Goal: Complete application form: Complete application form

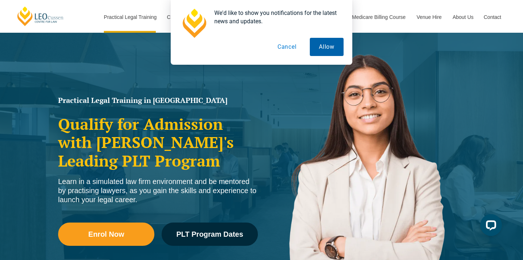
click at [325, 51] on button "Allow" at bounding box center [327, 47] width 34 height 18
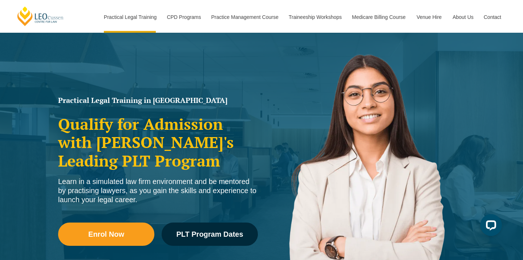
scroll to position [110, 0]
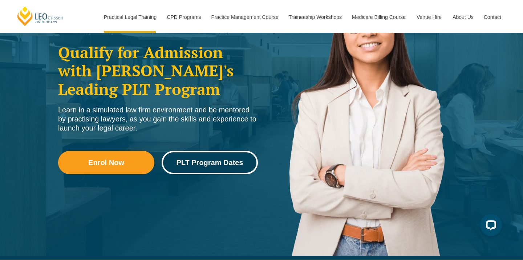
click at [232, 164] on span "PLT Program Dates" at bounding box center [209, 162] width 67 height 7
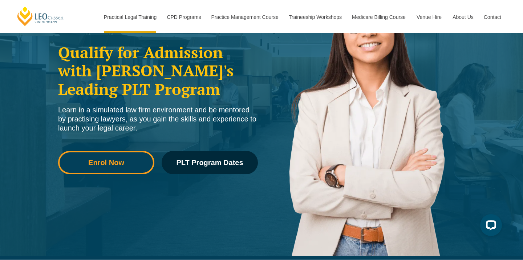
click at [117, 163] on span "Enrol Now" at bounding box center [106, 162] width 36 height 7
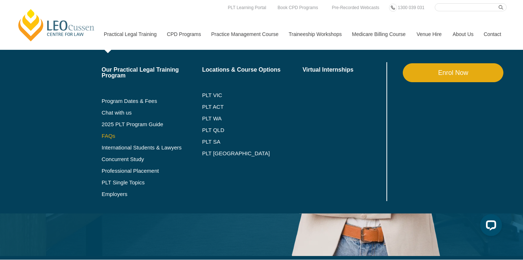
click at [102, 136] on link "FAQs" at bounding box center [152, 136] width 101 height 6
click at [105, 124] on link "2025 PLT Program Guide" at bounding box center [143, 124] width 83 height 6
click at [208, 96] on link "PLT VIC" at bounding box center [252, 95] width 101 height 6
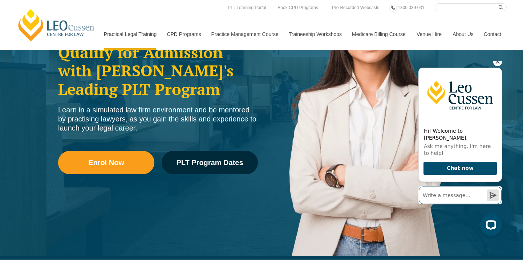
click at [463, 197] on input "Write a message…" at bounding box center [460, 194] width 83 height 17
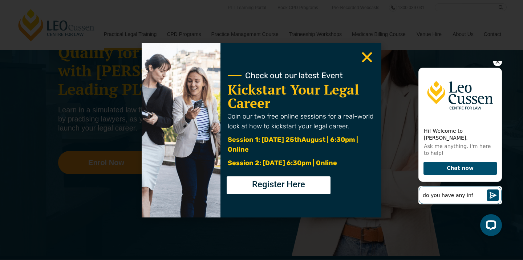
type input "do you have any inf"
click at [480, 199] on input "do you have any inf" at bounding box center [460, 194] width 83 height 17
type input "do you have any information session recordings"
click at [487, 189] on button "Send a message" at bounding box center [493, 195] width 12 height 12
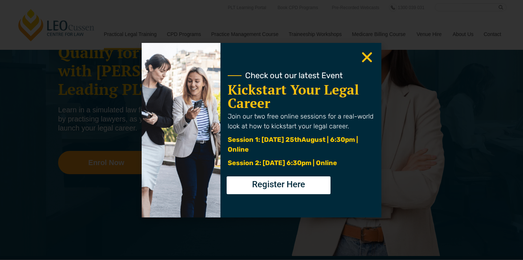
scroll to position [0, 0]
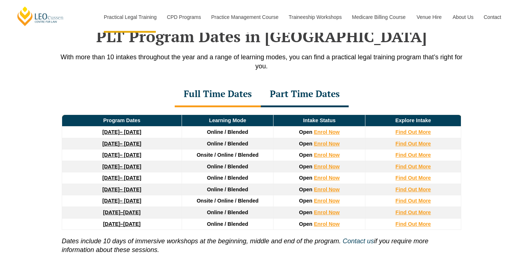
scroll to position [954, 0]
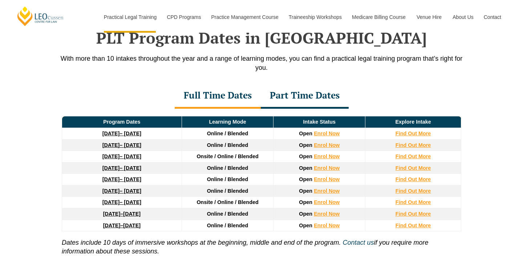
click at [319, 101] on div "Part Time Dates" at bounding box center [305, 95] width 88 height 25
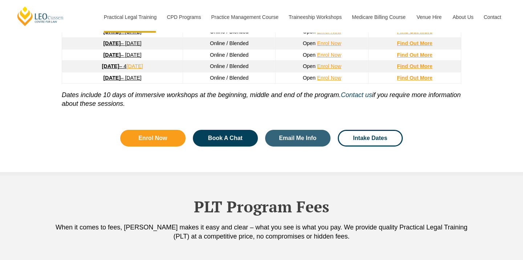
scroll to position [1033, 0]
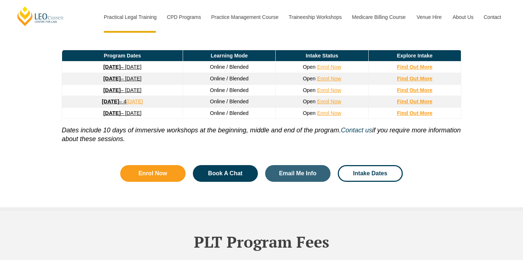
click at [281, 142] on p "Dates include 10 days of immersive workshops at the beginning, middle and end o…" at bounding box center [262, 131] width 400 height 24
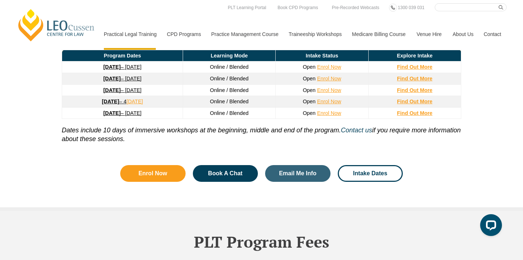
click at [140, 81] on link "26 January 2026 – 21 August 2026" at bounding box center [123, 79] width 38 height 6
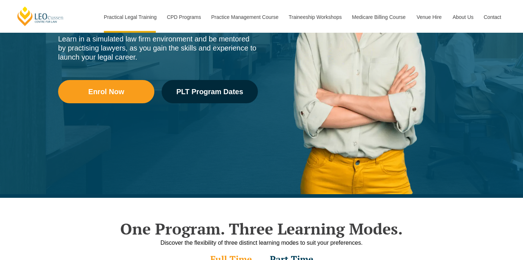
scroll to position [1281, 0]
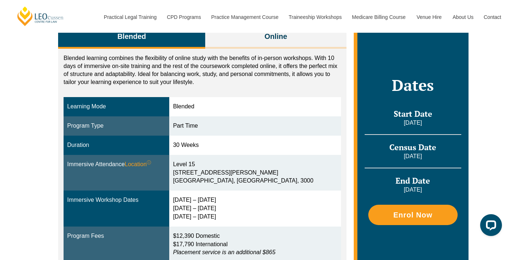
scroll to position [81, 0]
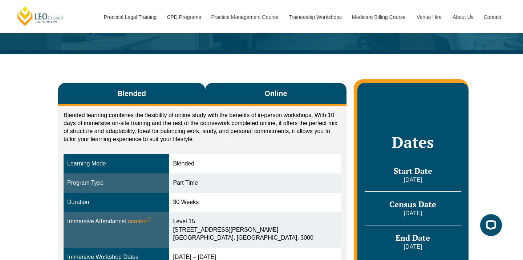
click at [286, 97] on span "Online" at bounding box center [276, 93] width 23 height 10
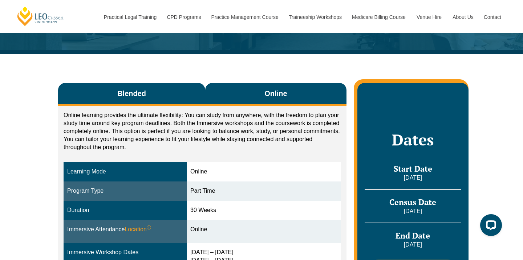
click at [157, 93] on button "Blended" at bounding box center [131, 94] width 147 height 23
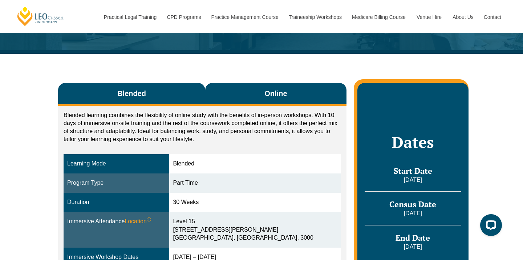
click at [236, 92] on button "Online" at bounding box center [275, 94] width 141 height 23
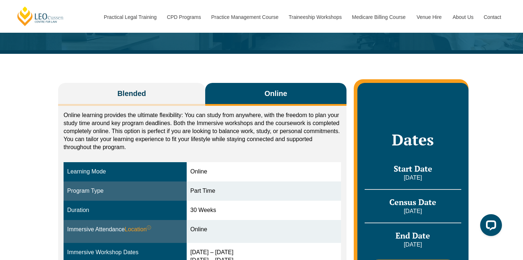
scroll to position [85, 0]
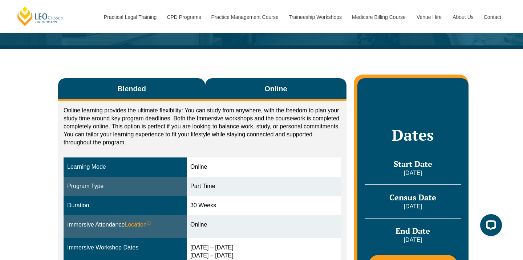
click at [173, 91] on button "Blended" at bounding box center [131, 89] width 147 height 23
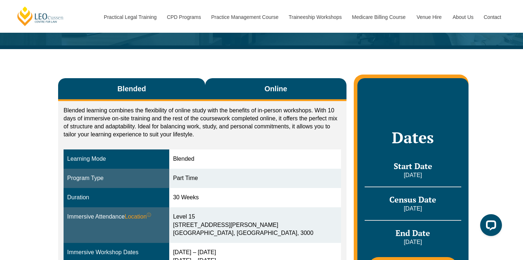
click at [256, 90] on button "Online" at bounding box center [275, 89] width 141 height 23
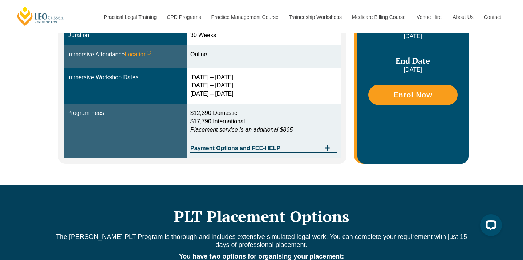
scroll to position [255, 0]
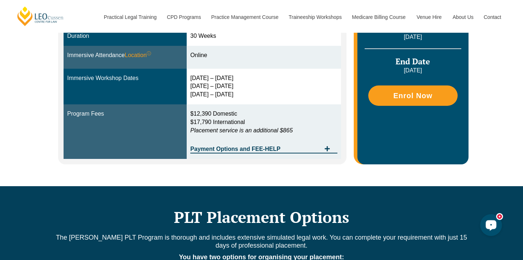
click at [492, 226] on icon "Open LiveChat chat widget" at bounding box center [491, 224] width 7 height 5
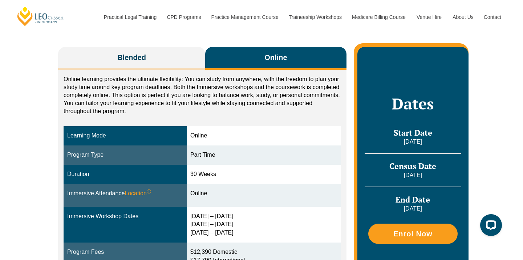
scroll to position [117, 0]
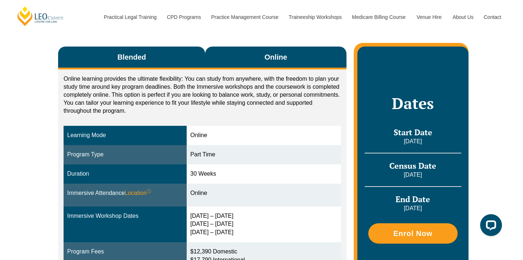
click at [157, 60] on button "Blended" at bounding box center [131, 58] width 147 height 23
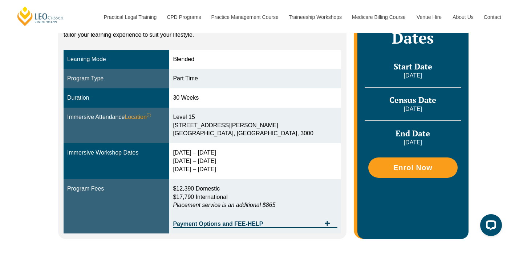
scroll to position [183, 0]
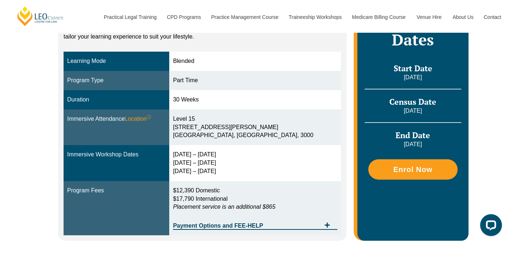
click at [419, 79] on p "[DATE]" at bounding box center [413, 77] width 97 height 8
click at [417, 78] on p "[DATE]" at bounding box center [413, 77] width 97 height 8
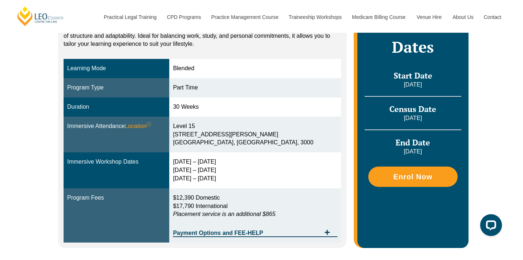
scroll to position [176, 0]
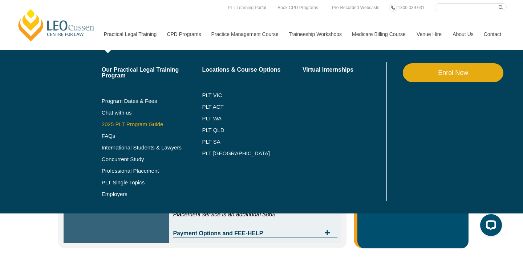
click at [131, 124] on link "2025 PLT Program Guide" at bounding box center [143, 124] width 83 height 6
click at [132, 160] on link "Concurrent Study" at bounding box center [152, 159] width 101 height 6
click at [124, 184] on link "PLT Single Topics" at bounding box center [152, 183] width 101 height 6
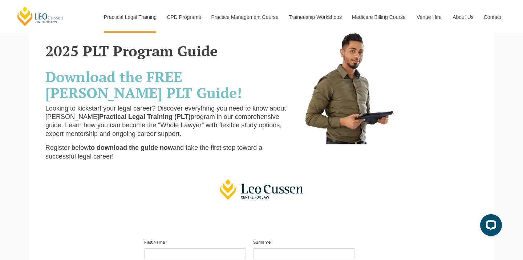
scroll to position [134, 0]
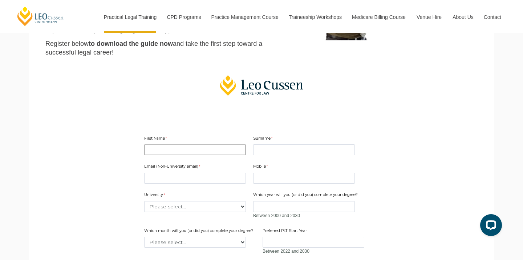
click at [179, 154] on input "First Name" at bounding box center [195, 149] width 102 height 11
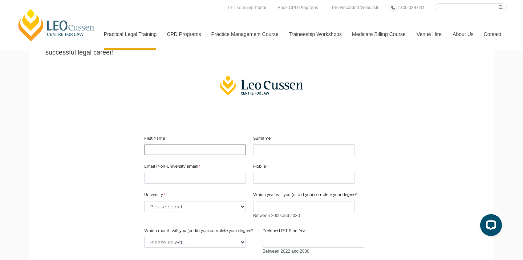
type input "r"
type input "reham"
type input "elzeiny"
type input "rehamelzeiny@gmail.com"
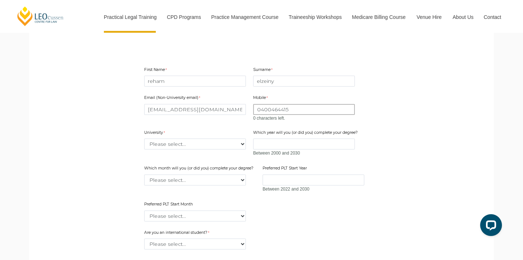
scroll to position [211, 0]
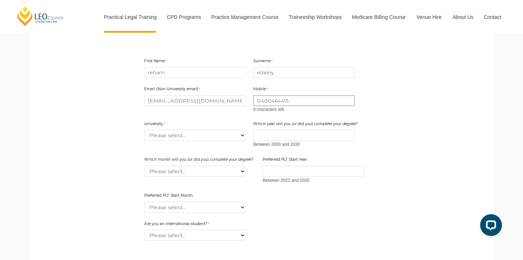
type input "0400464415"
click at [177, 136] on div "Email (Non-University email) rehamelzeiny@gmail.com Mobile 0400464415 0 charact…" at bounding box center [261, 146] width 241 height 134
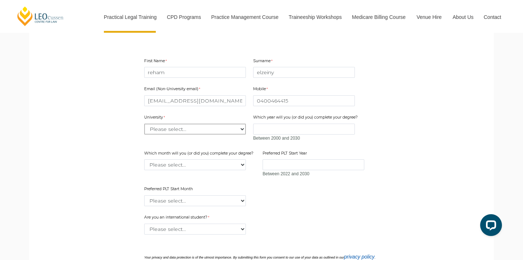
select select "tfa_2204"
click at [282, 128] on input "Which year will you (or did you) complete your degree?" at bounding box center [304, 129] width 102 height 11
type input "2025"
click at [229, 166] on select "Please select... January February March April May June July August September Oc…" at bounding box center [195, 164] width 102 height 11
select select "tfa_2233"
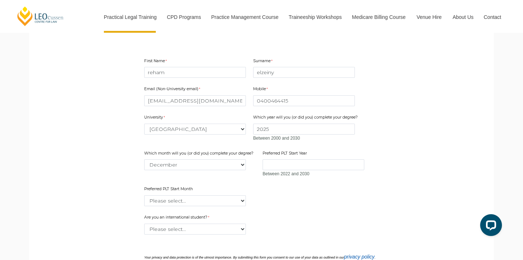
click at [287, 184] on div "Email (Non-University email) rehamelzeiny@gmail.com Mobile 0400464415 0 charact…" at bounding box center [261, 143] width 241 height 128
click at [287, 163] on input "Preferred PLT Start Year" at bounding box center [314, 164] width 102 height 11
type input "2026"
click at [290, 182] on div "Email (Non-University email) rehamelzeiny@gmail.com Mobile 0400464415 0 charact…" at bounding box center [261, 143] width 241 height 128
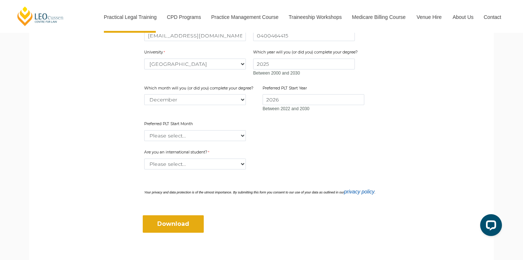
scroll to position [278, 0]
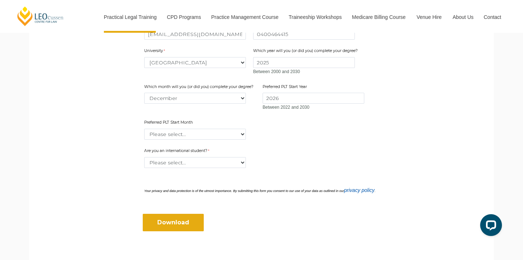
click at [224, 128] on div "Preferred PLT Start Month Please select... January February March April May Jun…" at bounding box center [195, 129] width 108 height 23
click at [224, 132] on select "Please select... January February March April May June July August September Oc…" at bounding box center [195, 134] width 102 height 11
select select "tfa_2378"
click at [218, 162] on select "Please select... Yes No" at bounding box center [195, 162] width 102 height 11
select select "tfa_60"
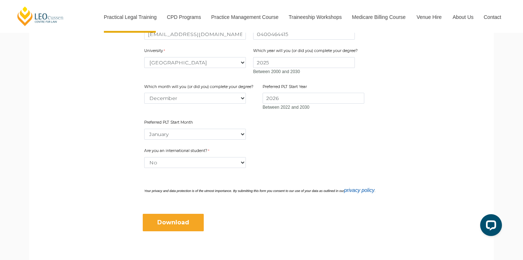
click at [190, 224] on input "Download" at bounding box center [173, 222] width 61 height 17
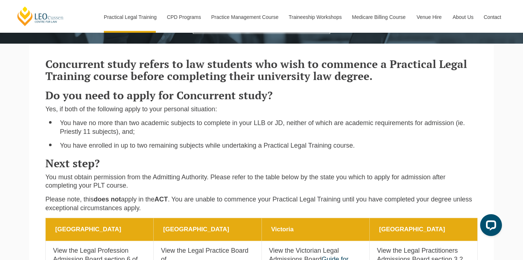
scroll to position [210, 0]
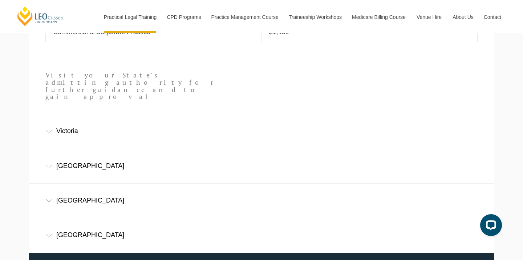
scroll to position [422, 0]
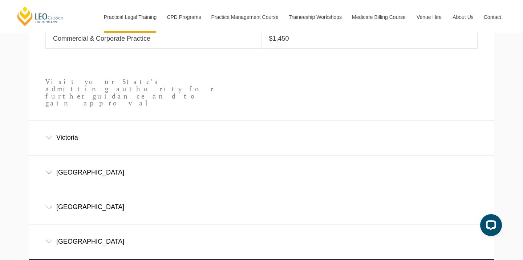
click at [251, 121] on div "Victoria" at bounding box center [261, 138] width 465 height 34
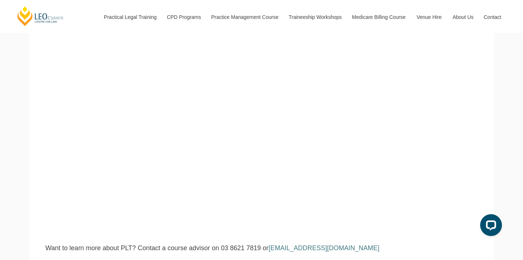
scroll to position [166, 0]
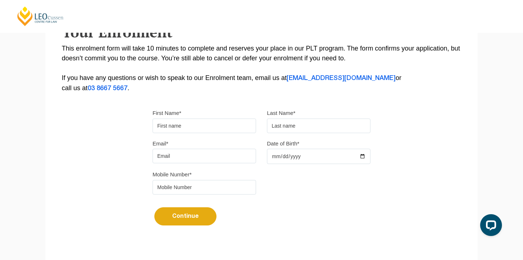
scroll to position [146, 0]
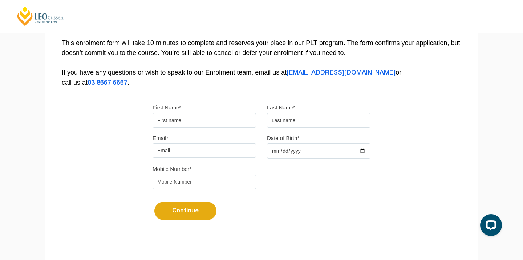
click at [234, 118] on input "First Name*" at bounding box center [205, 120] width 104 height 15
type input "reham"
type input "elzeiny"
click at [195, 152] on input "Email*" at bounding box center [205, 150] width 104 height 15
type input "rehamelzeiny@gmail.com"
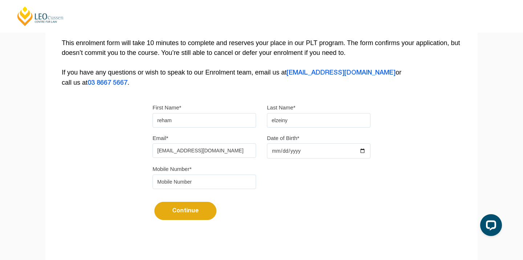
click at [275, 154] on input "Date of Birth*" at bounding box center [319, 150] width 104 height 15
type input "1998-10-28"
click at [234, 179] on input "tel" at bounding box center [205, 181] width 104 height 15
type input "0400464415"
click at [210, 218] on button "Continue" at bounding box center [185, 211] width 62 height 18
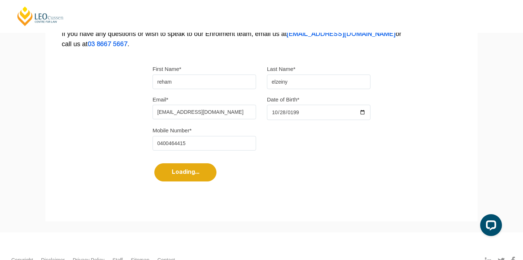
select select
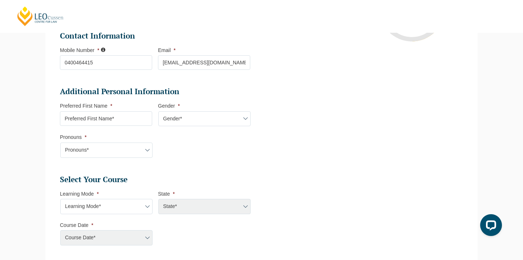
scroll to position [193, 0]
click at [135, 126] on li "Additional Personal Information Preferred First Name * Gender * Gender* Male Fe…" at bounding box center [158, 125] width 196 height 79
type input "reham"
click at [198, 121] on select "Gender* Male Female Nonbinary Intersex Prefer not to disclose Other" at bounding box center [204, 117] width 92 height 15
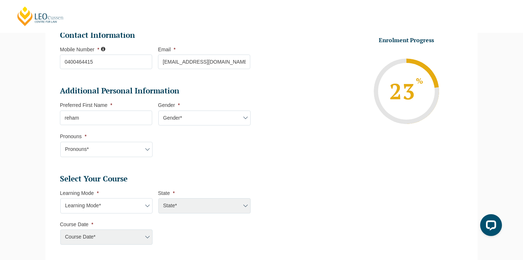
select select "Female"
click at [125, 148] on select "Pronouns* She/Her/Hers He/Him/His They/Them/Theirs Other Prefer not to disclose" at bounding box center [106, 149] width 92 height 15
select select "She/Her/Hers"
click at [157, 172] on ul "Personal Information First Name * reham Last Name * elzeiny Date of Birth * 28-…" at bounding box center [158, 149] width 196 height 429
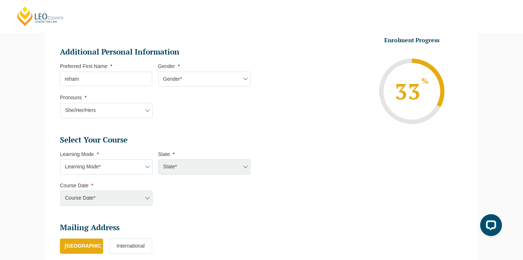
scroll to position [289, 0]
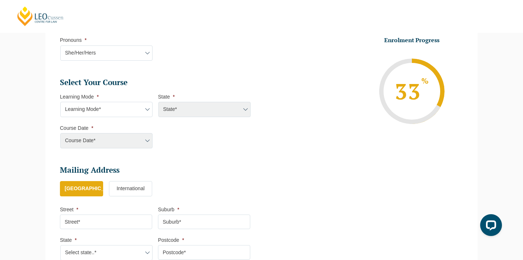
click at [124, 114] on select "Learning Mode* Online Full Time Learning Online Part Time Learning Blended Full…" at bounding box center [106, 109] width 92 height 15
select select "Blended Part Time Learning"
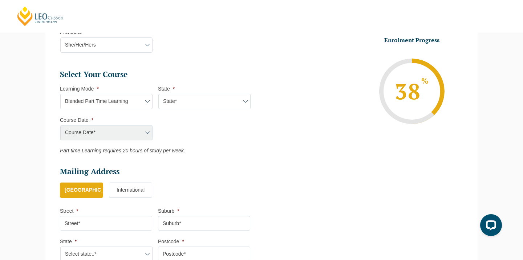
scroll to position [298, 0]
click at [169, 101] on select "State* ACT/NSW QLD VIC WA" at bounding box center [204, 100] width 92 height 15
select select "VIC"
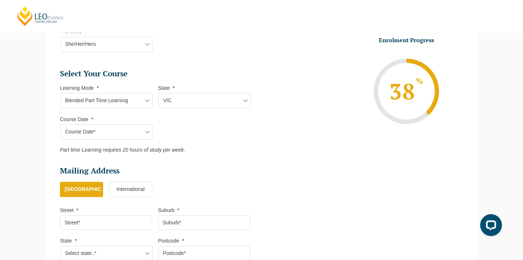
click at [134, 133] on select "Course Date* September 2025 (08-Sep-2025 to 17-Apr-2026) January 2026 (27-Jan-2…" at bounding box center [106, 131] width 92 height 15
select select "January 2026 (27-Jan-2026 to 21-Aug-2026)"
type input "Intake 02 January 2026 PT"
type input "Practical Legal Training (VIC)"
select select "VIC PLT (JAN) 2026 Part Time Blended"
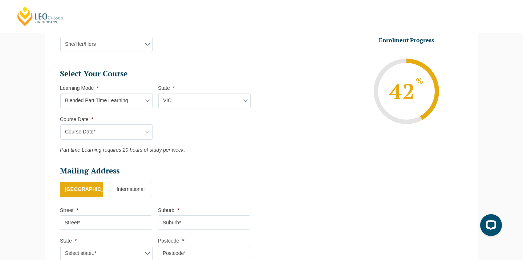
click at [171, 162] on ul "Personal Information First Name * reham Last Name * elzeiny Date of Birth * 28-…" at bounding box center [158, 49] width 196 height 439
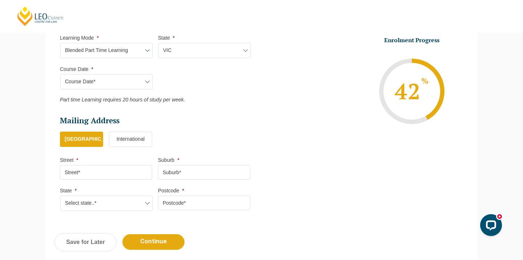
scroll to position [350, 0]
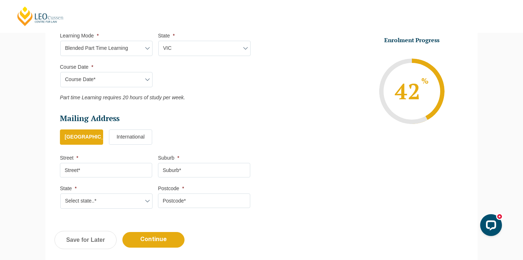
click at [114, 170] on input "Street *" at bounding box center [106, 170] width 92 height 15
type input "Villiers Street"
click at [186, 172] on input "Suburb *" at bounding box center [204, 170] width 92 height 15
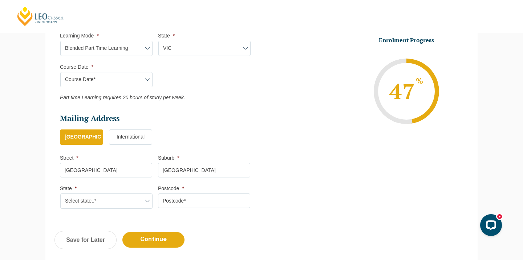
type input "North Melbourne"
click at [142, 200] on select "Select state..* VIC WA QLD SA NSW NT ACT TAS" at bounding box center [106, 200] width 92 height 15
select select "VIC"
click at [176, 200] on input "Postcode *" at bounding box center [204, 200] width 92 height 15
type input "2"
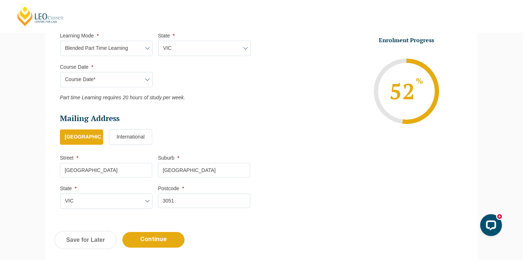
type input "3051"
click at [180, 225] on div "Previous Continue Save for Later" at bounding box center [261, 244] width 433 height 40
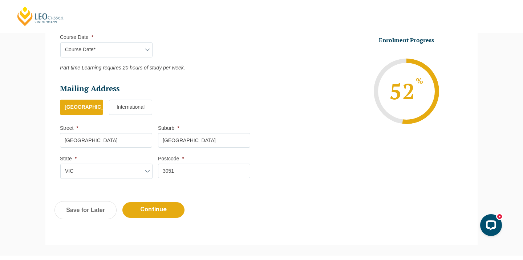
scroll to position [415, 0]
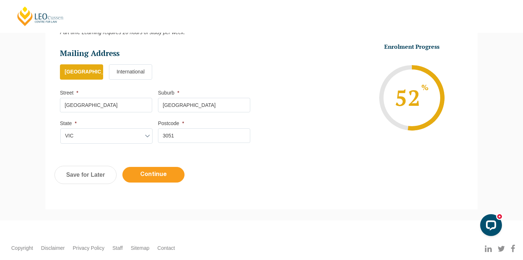
click at [173, 180] on input "Continue" at bounding box center [153, 175] width 62 height 16
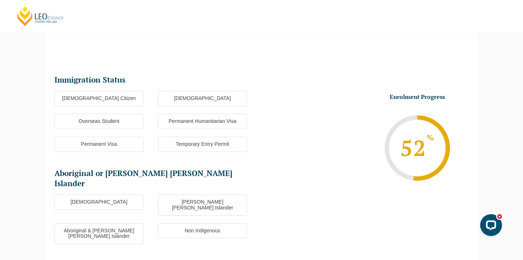
scroll to position [63, 0]
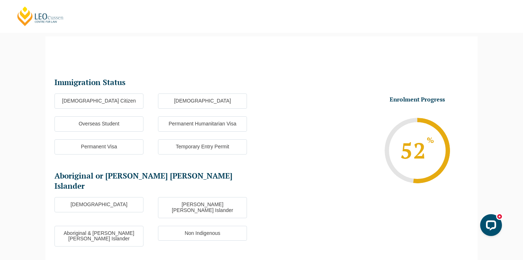
click at [122, 104] on label "Australian Citizen" at bounding box center [99, 100] width 89 height 15
click at [0, 0] on input "Australian Citizen" at bounding box center [0, 0] width 0 height 0
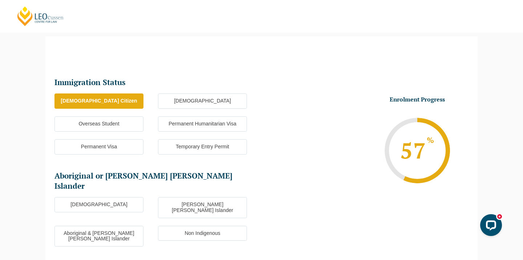
click at [180, 226] on label "Non Indigenous" at bounding box center [202, 233] width 89 height 15
click at [0, 0] on input "Non Indigenous" at bounding box center [0, 0] width 0 height 0
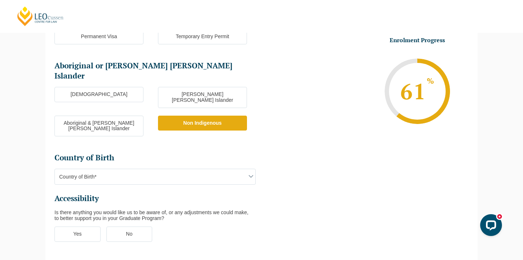
scroll to position [196, 0]
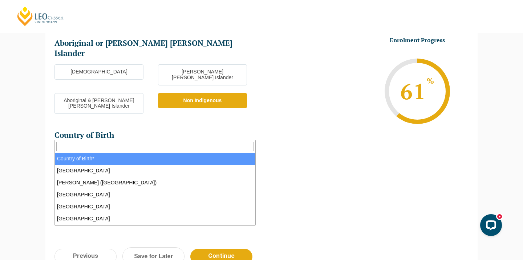
click at [129, 146] on span "Country of Birth*" at bounding box center [155, 153] width 201 height 15
type input "U"
type input "aust"
select select "Australia 1101"
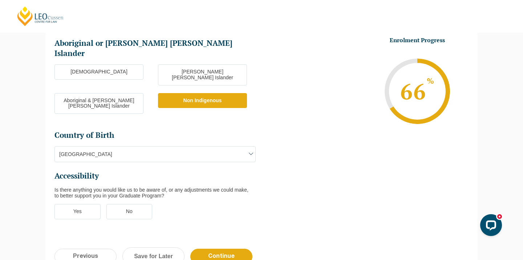
click at [125, 204] on label "No" at bounding box center [129, 211] width 46 height 15
click at [0, 0] on input "No" at bounding box center [0, 0] width 0 height 0
click at [129, 204] on label "No" at bounding box center [129, 211] width 46 height 15
click at [0, 0] on input "No" at bounding box center [0, 0] width 0 height 0
click at [87, 204] on label "Yes" at bounding box center [78, 211] width 46 height 15
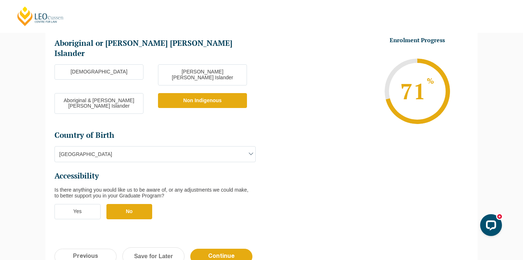
click at [0, 0] on input "Yes" at bounding box center [0, 0] width 0 height 0
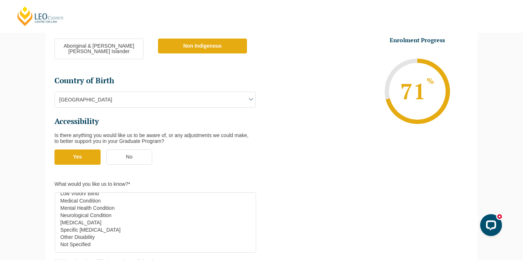
scroll to position [0, 0]
click at [120, 149] on label "No" at bounding box center [129, 156] width 46 height 15
click at [0, 0] on input "No" at bounding box center [0, 0] width 0 height 0
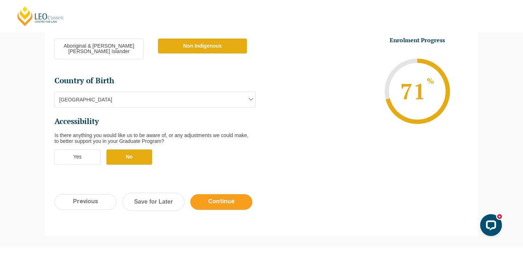
click at [211, 194] on input "Continue" at bounding box center [221, 202] width 62 height 16
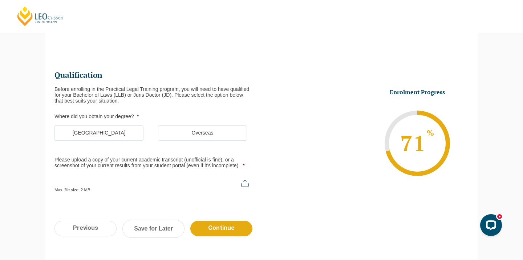
scroll to position [63, 0]
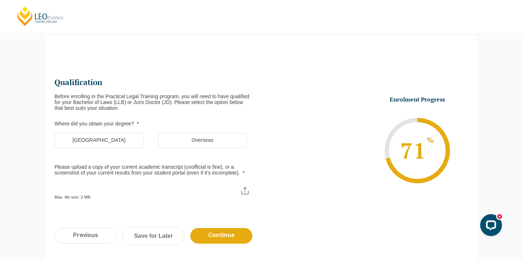
click at [106, 142] on label "Australia" at bounding box center [99, 140] width 89 height 15
click at [0, 0] on input "Australia" at bounding box center [0, 0] width 0 height 0
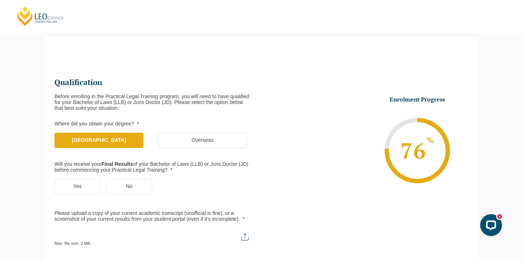
click at [85, 191] on label "Yes" at bounding box center [78, 186] width 46 height 15
click at [0, 0] on input "Yes" at bounding box center [0, 0] width 0 height 0
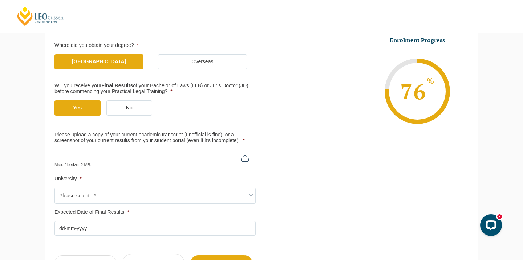
scroll to position [150, 0]
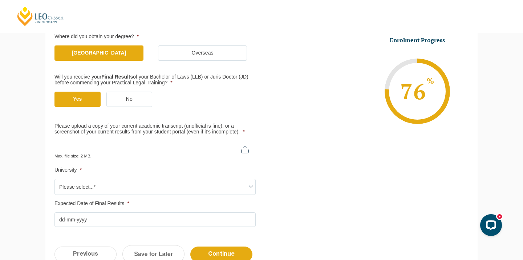
click at [244, 150] on input "Please upload a copy of your current academic transcript (unofficial is fine), …" at bounding box center [155, 147] width 201 height 12
type input "C:\fakepath\StatementofResults-912451-12_Aug_2025.pdf"
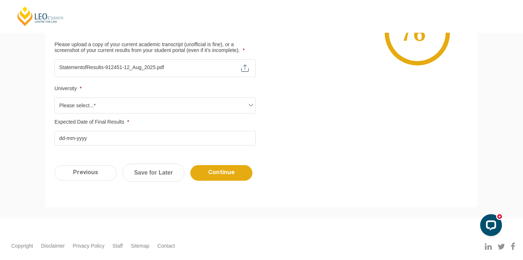
scroll to position [232, 0]
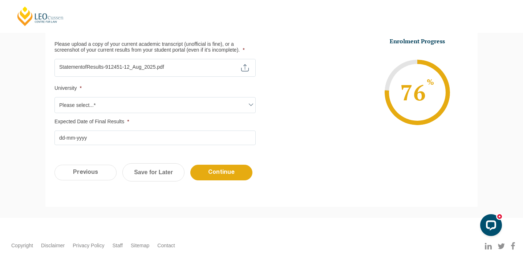
click at [180, 110] on span "Please select...*" at bounding box center [155, 104] width 201 height 15
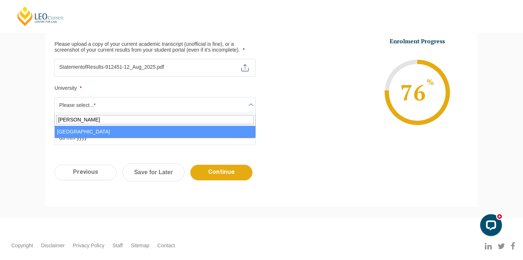
type input "mel"
select select "University of Melbourne"
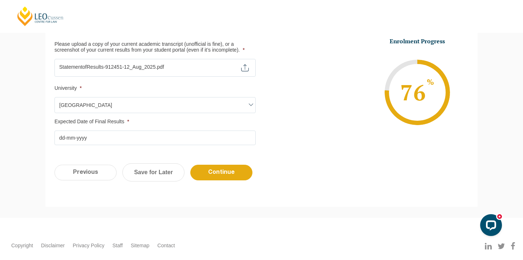
click at [168, 139] on input "Expected Date of Final Results *" at bounding box center [155, 137] width 201 height 15
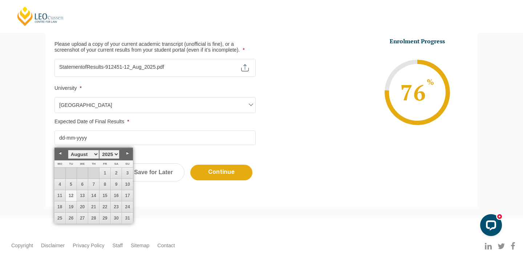
click at [96, 154] on select "January February March April May June July August September October November De…" at bounding box center [83, 154] width 31 height 9
click at [83, 185] on link "5" at bounding box center [82, 184] width 11 height 11
type input "05-11-2025"
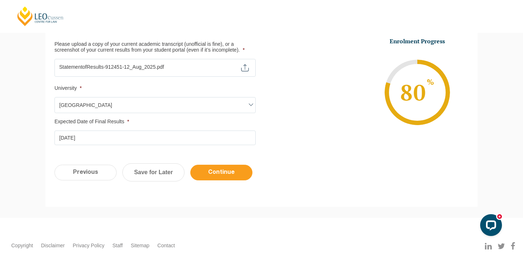
click at [232, 172] on input "Continue" at bounding box center [221, 173] width 62 height 16
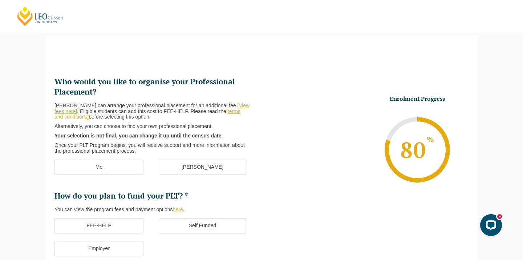
scroll to position [63, 0]
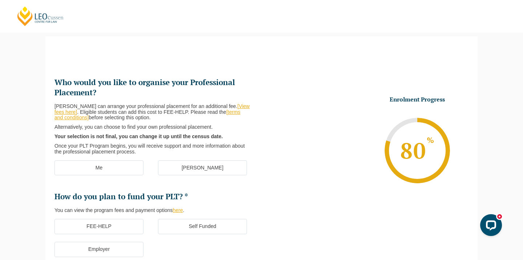
click at [125, 166] on label "Me" at bounding box center [99, 167] width 89 height 15
click at [0, 0] on input "Me" at bounding box center [0, 0] width 0 height 0
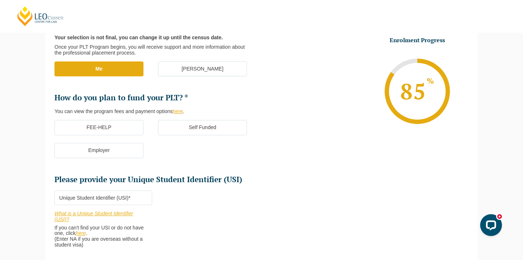
scroll to position [163, 0]
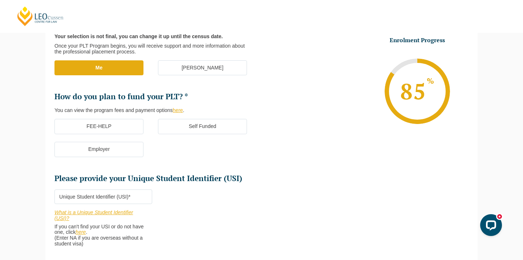
click at [181, 112] on link "here" at bounding box center [178, 110] width 10 height 6
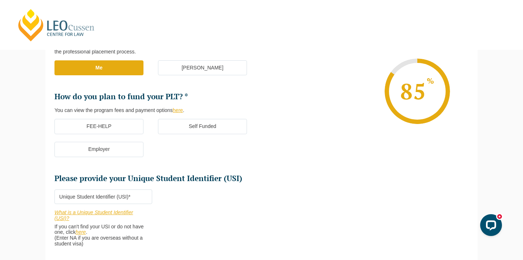
click at [197, 121] on label "Self Funded" at bounding box center [202, 126] width 89 height 15
click at [0, 0] on input "Self Funded" at bounding box center [0, 0] width 0 height 0
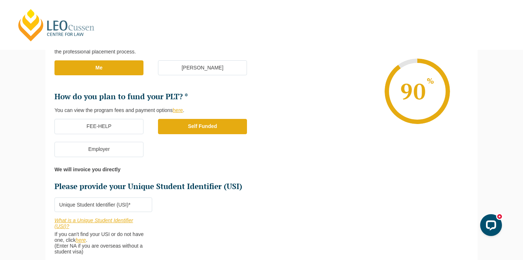
click at [123, 128] on label "FEE-HELP" at bounding box center [99, 126] width 89 height 15
click at [0, 0] on input "FEE-HELP" at bounding box center [0, 0] width 0 height 0
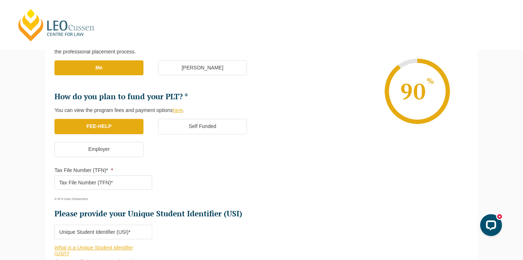
click at [117, 147] on label "Employer" at bounding box center [99, 149] width 89 height 15
click at [0, 0] on input "Employer" at bounding box center [0, 0] width 0 height 0
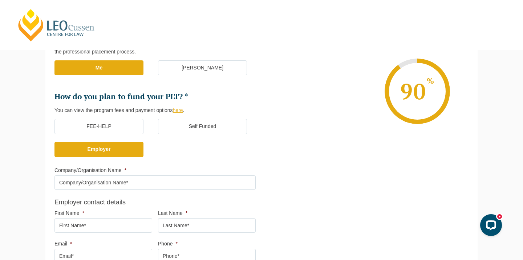
click at [120, 128] on label "FEE-HELP" at bounding box center [99, 126] width 89 height 15
click at [0, 0] on input "FEE-HELP" at bounding box center [0, 0] width 0 height 0
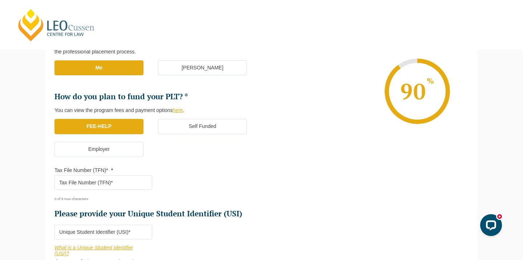
click at [118, 154] on label "Employer" at bounding box center [99, 149] width 89 height 15
click at [0, 0] on input "Employer" at bounding box center [0, 0] width 0 height 0
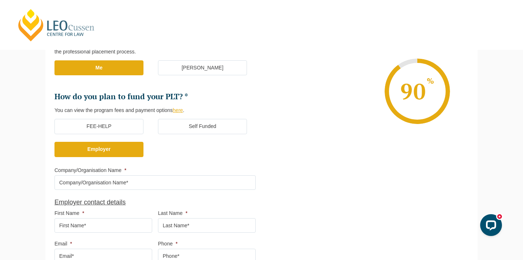
click at [122, 126] on label "FEE-HELP" at bounding box center [99, 126] width 89 height 15
click at [0, 0] on input "FEE-HELP" at bounding box center [0, 0] width 0 height 0
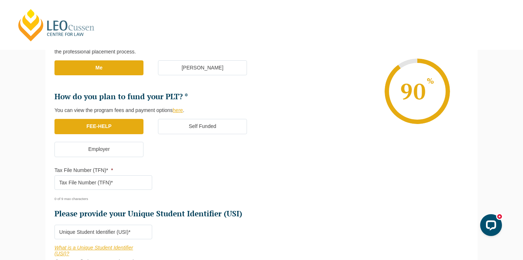
click at [122, 187] on input "Tax File Number (TFN)* *" at bounding box center [104, 182] width 98 height 15
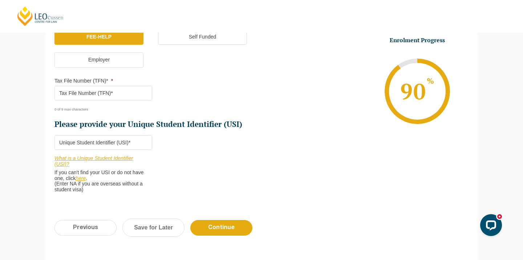
scroll to position [254, 0]
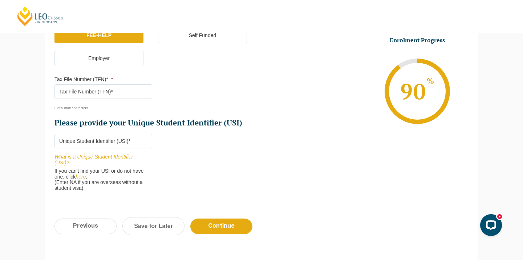
click at [93, 159] on link "What is a Unique Student Identifier (USI)?" at bounding box center [94, 160] width 79 height 12
click at [119, 156] on link "What is a Unique Student Identifier (USI)?" at bounding box center [94, 160] width 79 height 12
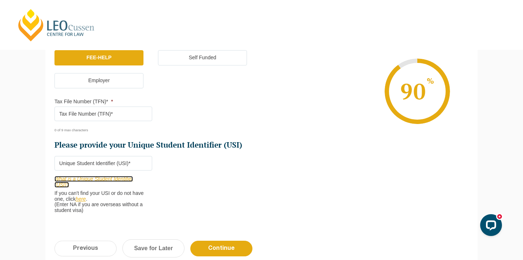
scroll to position [198, 0]
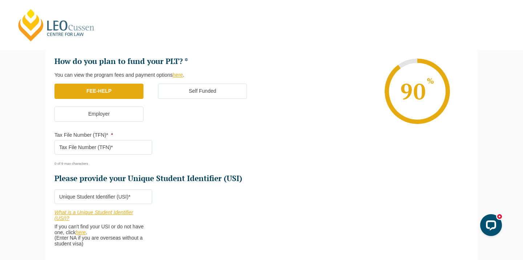
click at [93, 144] on input "Tax File Number (TFN)* *" at bounding box center [104, 147] width 98 height 15
paste input "995033709"
type input "995033709"
click at [142, 170] on ul "Who would you like to organise your Professional Placement? Leo Cussen can arra…" at bounding box center [158, 62] width 207 height 241
click at [116, 200] on input "Please provide your Unique Student Identifier (USI) *" at bounding box center [104, 196] width 98 height 15
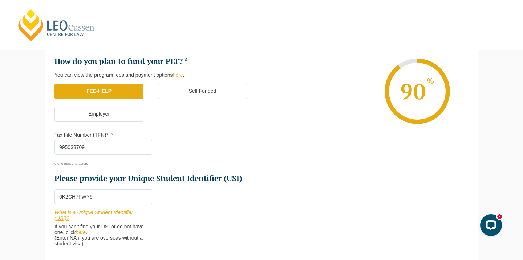
type input "6K2CH7FWY9"
click at [174, 200] on li "Who would you like to organise your Professional Placement? Leo Cussen can arra…" at bounding box center [158, 98] width 207 height 312
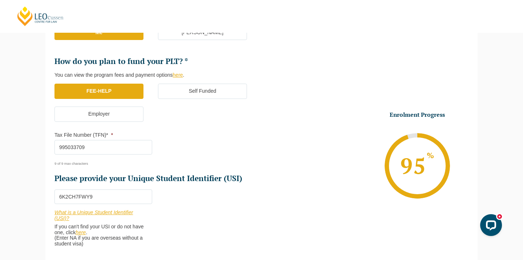
scroll to position [345, 0]
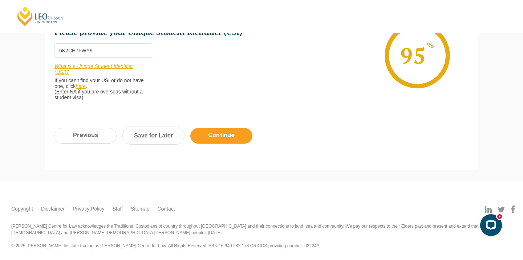
click at [218, 140] on input "Continue" at bounding box center [221, 136] width 62 height 16
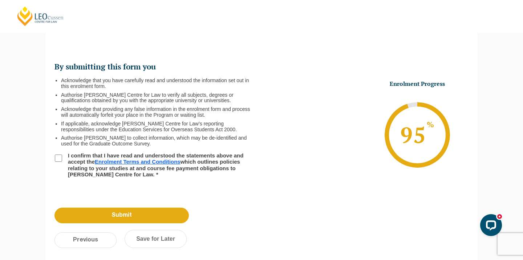
scroll to position [63, 0]
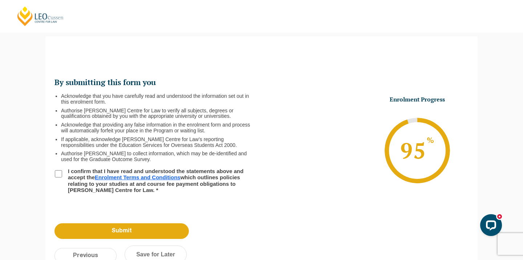
click at [59, 176] on input "I confirm that I have read and understood the statements above and accept the E…" at bounding box center [58, 173] width 7 height 7
checkbox input "true"
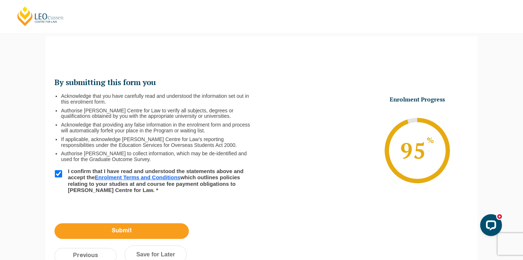
click at [148, 234] on input "Submit" at bounding box center [122, 231] width 134 height 16
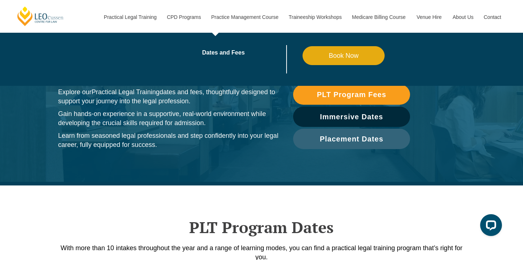
scroll to position [33, 0]
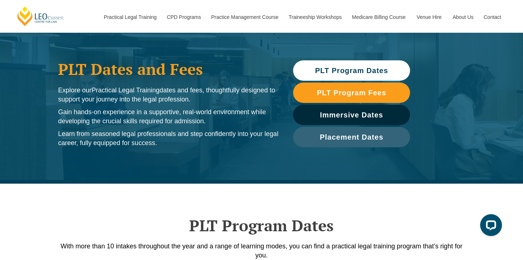
click at [355, 73] on span "PLT Program Dates" at bounding box center [351, 70] width 73 height 7
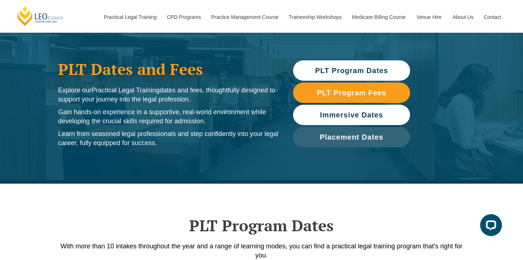
click at [347, 114] on span "Immersive Dates" at bounding box center [351, 114] width 63 height 7
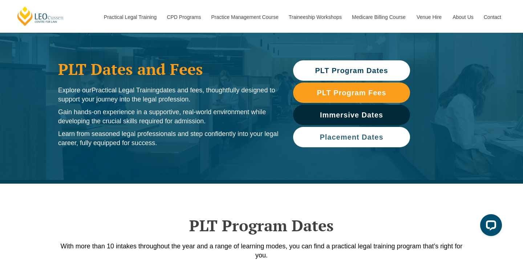
click at [346, 146] on link "Placement Dates" at bounding box center [351, 137] width 117 height 20
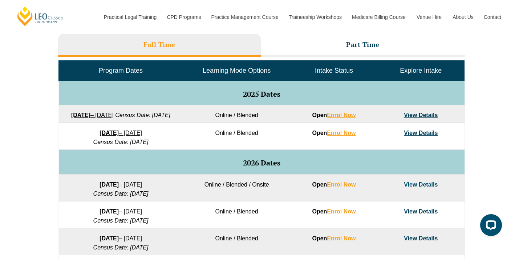
scroll to position [332, 0]
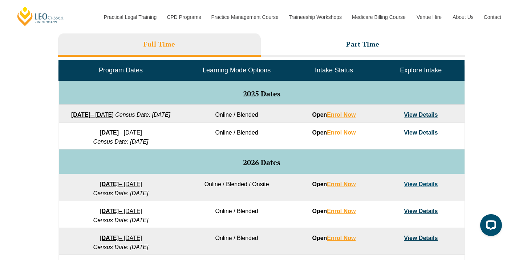
click at [142, 187] on link "27 January 2026 – 12 June 2026" at bounding box center [121, 184] width 43 height 6
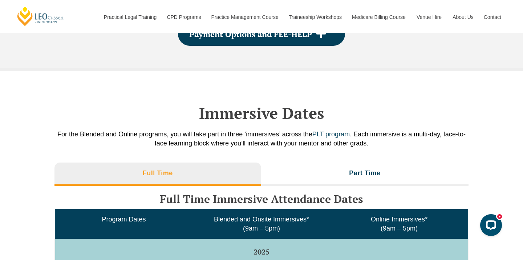
scroll to position [1113, 0]
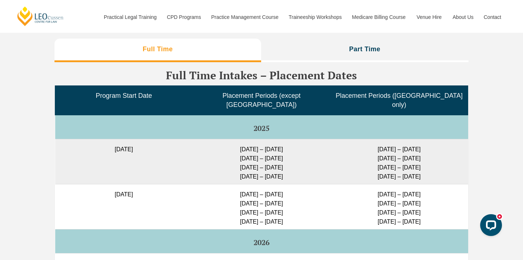
scroll to position [1813, 0]
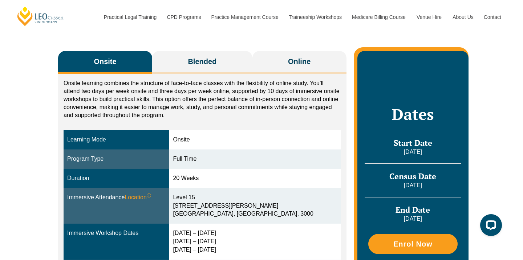
scroll to position [110, 0]
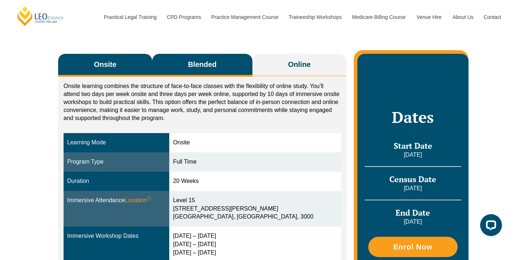
click at [201, 63] on span "Blended" at bounding box center [202, 64] width 29 height 10
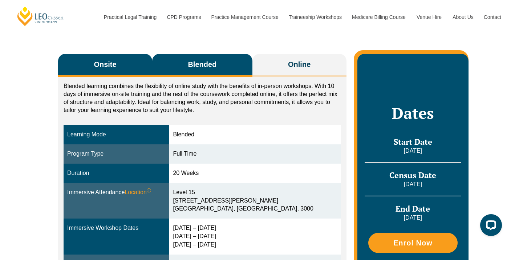
click at [116, 66] on span "Onsite" at bounding box center [105, 64] width 23 height 10
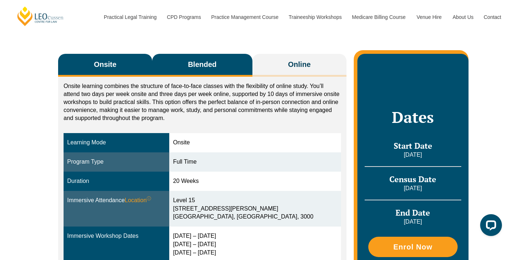
click at [177, 71] on button "Blended" at bounding box center [202, 65] width 100 height 23
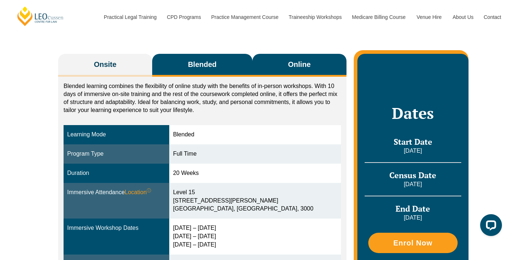
click at [269, 65] on button "Online" at bounding box center [300, 65] width 94 height 23
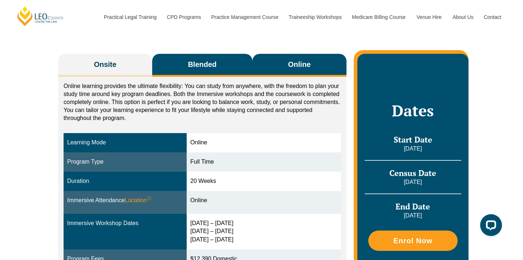
click at [211, 69] on button "Blended" at bounding box center [202, 65] width 100 height 23
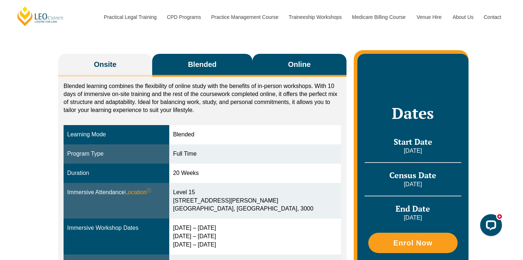
click at [268, 66] on button "Online" at bounding box center [300, 65] width 94 height 23
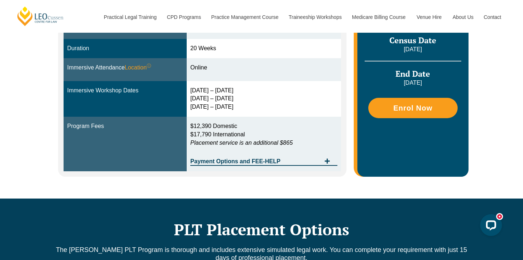
scroll to position [243, 0]
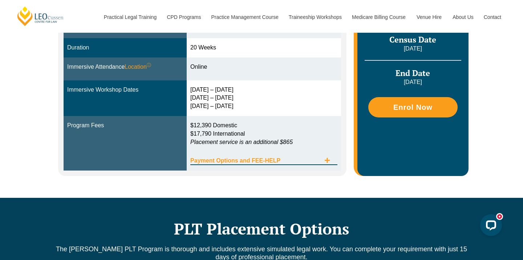
click at [326, 161] on icon "Tabs. Open items with Enter or Space, close with Escape and navigate using the …" at bounding box center [328, 160] width 6 height 6
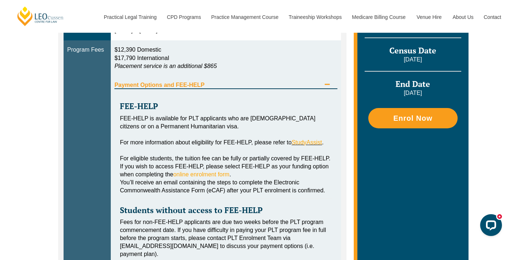
scroll to position [326, 0]
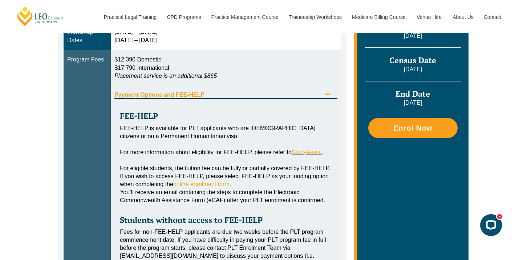
click at [328, 92] on icon "Tabs. Open items with Enter or Space, close with Escape and navigate using the …" at bounding box center [328, 94] width 6 height 6
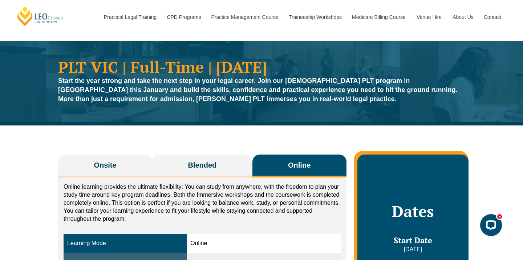
scroll to position [8, 0]
